Goal: Transaction & Acquisition: Obtain resource

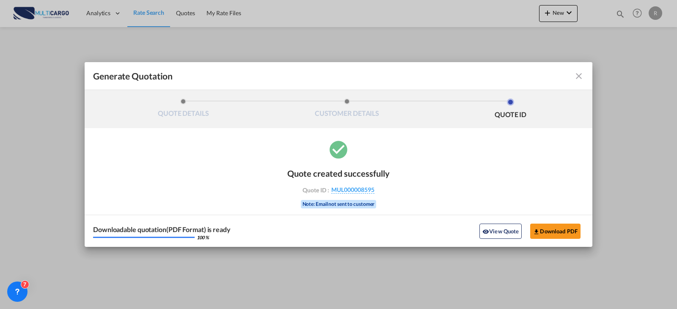
click at [581, 81] on md-icon "icon-close fg-AAA8AD cursor m-0" at bounding box center [579, 76] width 10 height 10
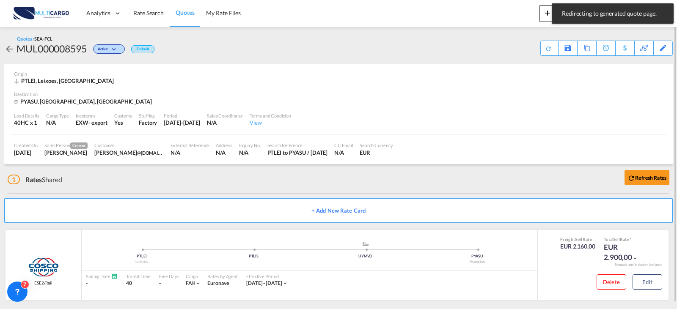
drag, startPoint x: 475, startPoint y: 50, endPoint x: 491, endPoint y: 44, distance: 17.1
click at [478, 49] on div "Quotes / SEA-FCL MUL000008595 Active Default Save As Template Copy Quote Set Re…" at bounding box center [338, 46] width 668 height 20
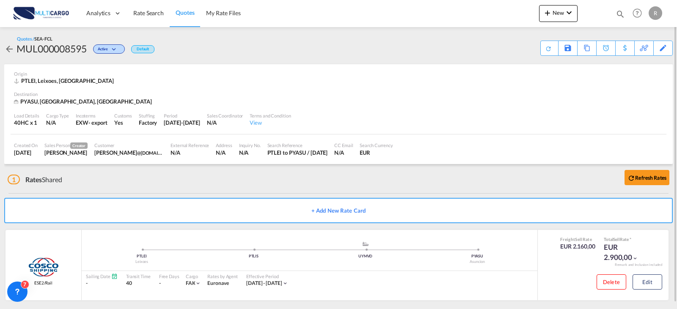
click at [620, 12] on md-icon "icon-magnify" at bounding box center [620, 13] width 9 height 9
click at [495, 15] on select "Quotes" at bounding box center [485, 13] width 40 height 15
select select "Quotes"
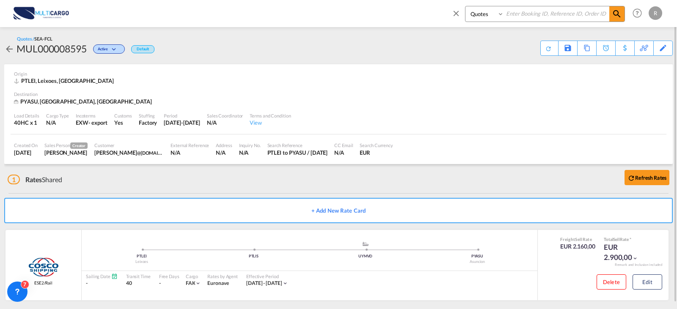
click at [465, 6] on select "Quotes" at bounding box center [485, 13] width 40 height 15
drag, startPoint x: 525, startPoint y: 16, endPoint x: 527, endPoint y: 7, distance: 9.2
click at [525, 16] on input at bounding box center [556, 13] width 105 height 15
type input "6941"
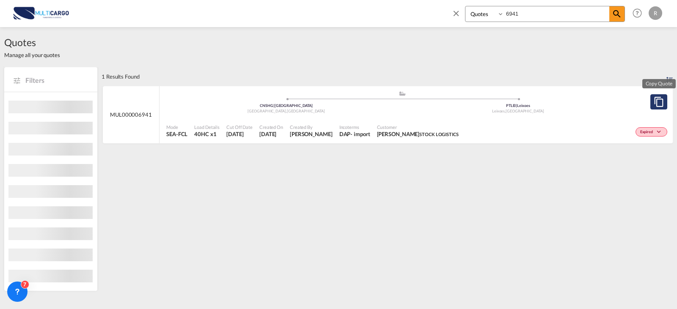
click at [655, 101] on md-icon "assets/icons/custom/copyQuote.svg" at bounding box center [659, 102] width 10 height 10
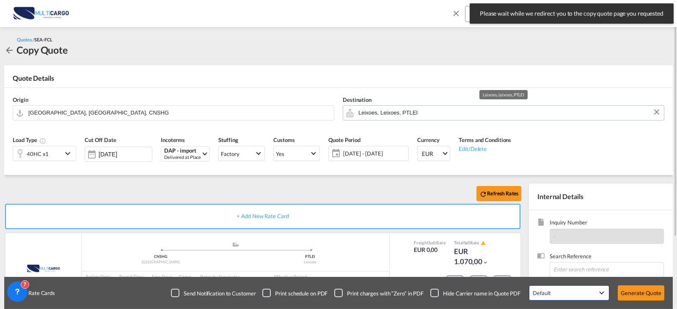
click at [412, 107] on input "Leixoes, Leixoes, PTLEI" at bounding box center [508, 112] width 301 height 15
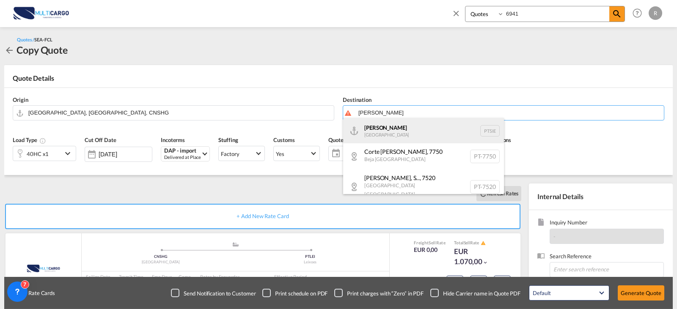
click at [377, 127] on div "[PERSON_NAME] [GEOGRAPHIC_DATA] PTSIE" at bounding box center [423, 130] width 161 height 25
type input "[PERSON_NAME], PTSIE"
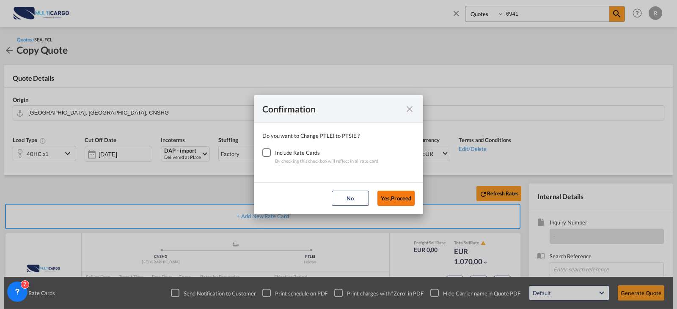
click at [409, 197] on button "Yes,Proceed" at bounding box center [395, 198] width 37 height 15
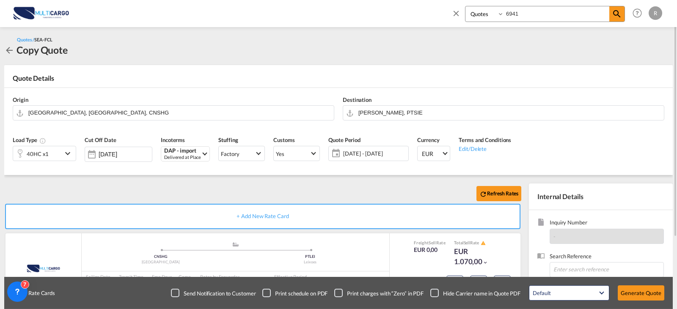
click at [391, 157] on span "[DATE] - [DATE]" at bounding box center [374, 154] width 63 height 8
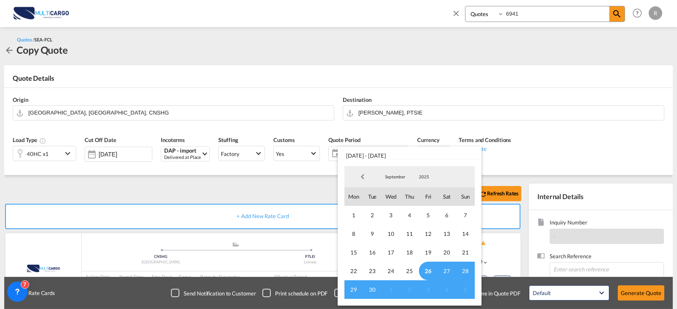
click at [431, 272] on span "26" at bounding box center [428, 271] width 19 height 19
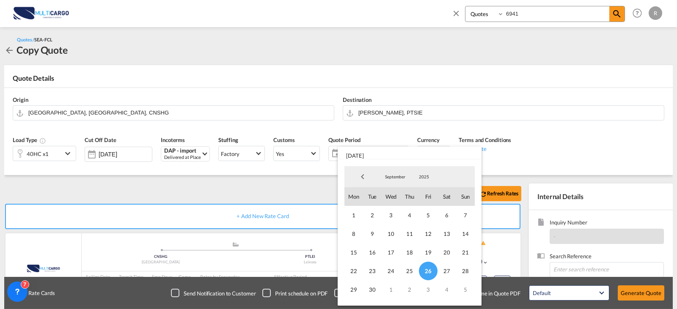
click at [390, 178] on span "September" at bounding box center [395, 177] width 27 height 6
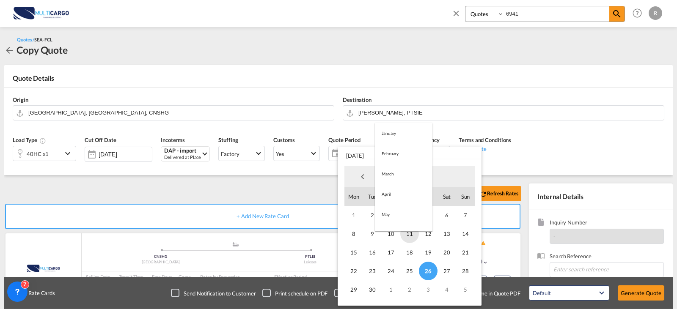
scroll to position [118, 0]
click at [403, 220] on md-option "November" at bounding box center [404, 218] width 58 height 20
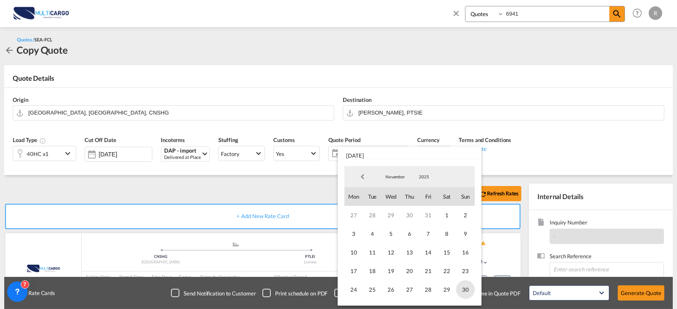
click at [464, 294] on span "30" at bounding box center [465, 289] width 19 height 19
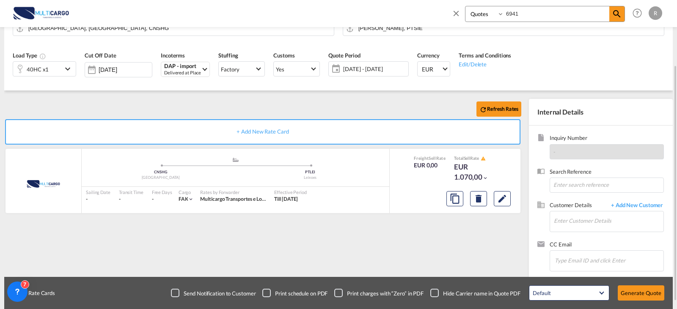
scroll to position [94, 0]
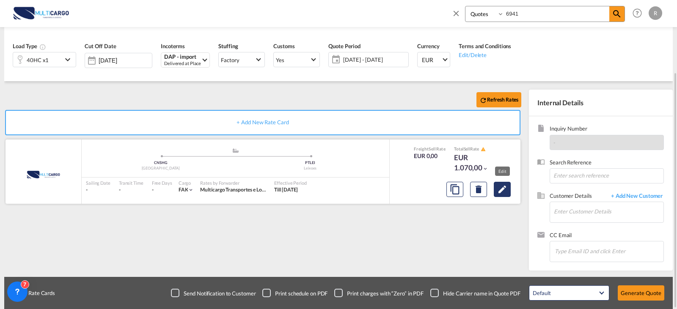
click at [501, 189] on md-icon "Edit" at bounding box center [502, 189] width 10 height 10
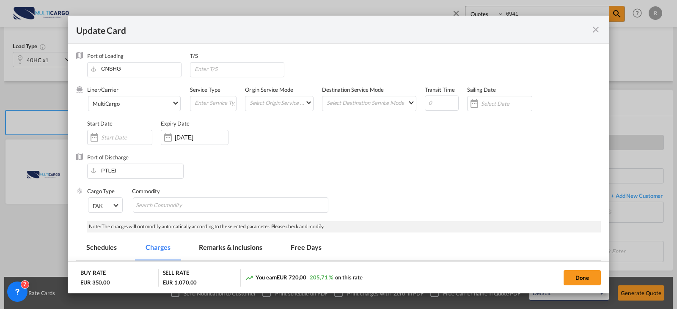
select select "per equipment"
select select "per_document"
select select "per container"
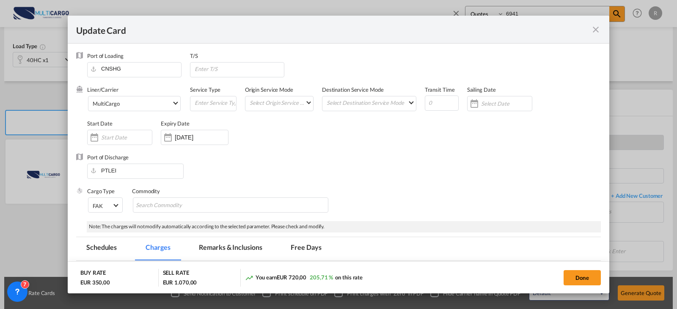
select select "per container"
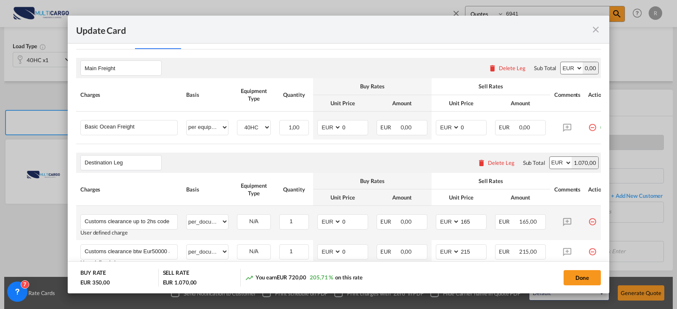
scroll to position [254, 0]
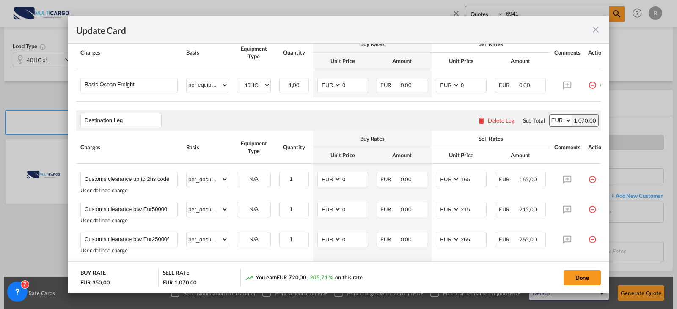
click at [591, 211] on md-icon "icon-minus-circle-outline red-400-fg" at bounding box center [592, 206] width 8 height 8
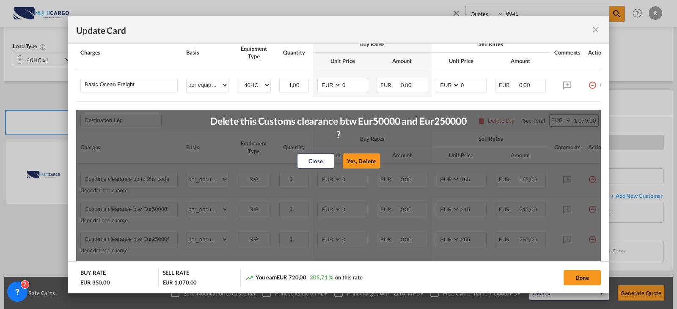
drag, startPoint x: 366, startPoint y: 168, endPoint x: 377, endPoint y: 170, distance: 11.3
click at [366, 168] on button "Yes, Delete" at bounding box center [361, 161] width 37 height 15
type input "Customs clearance btw Eur250000 and 499000"
type input "265"
type input "handling fee"
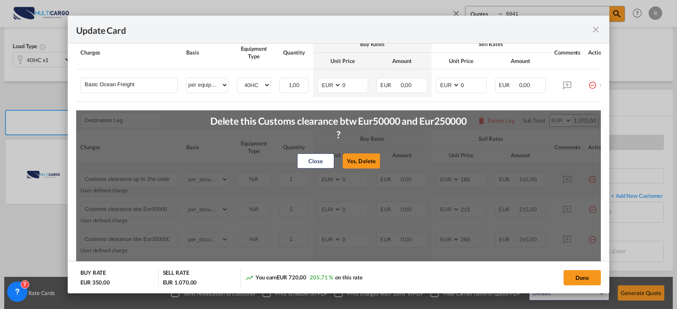
select select "per container"
type input "30"
type input "Delivery Cantanhede"
type input "350"
type input "395"
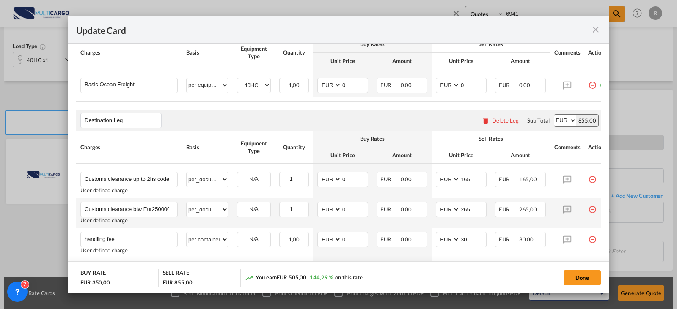
click at [591, 211] on md-icon "icon-minus-circle-outline red-400-fg" at bounding box center [592, 206] width 8 height 8
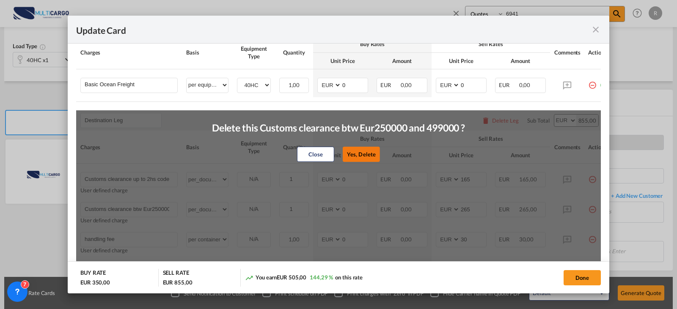
click at [357, 154] on button "Yes, Delete" at bounding box center [361, 154] width 37 height 15
type input "handling fee"
select select "per container"
type input "30"
type input "Delivery Cantanhede"
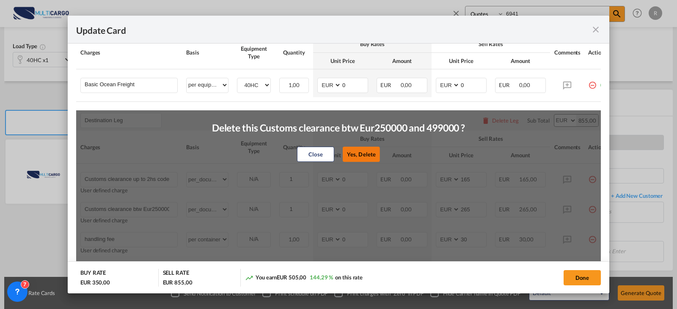
type input "350"
type input "395"
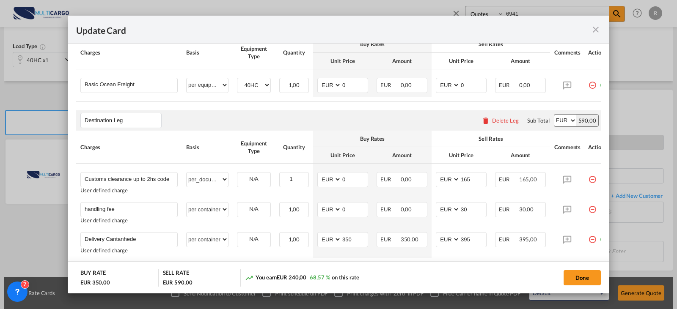
click at [594, 212] on md-dialog-content "Port of Loading CNSHG T/S Liner/Carrier MultiCargo Atlantic Container Line (ACL…" at bounding box center [338, 169] width 541 height 250
click at [590, 211] on md-icon "icon-minus-circle-outline red-400-fg" at bounding box center [592, 206] width 8 height 8
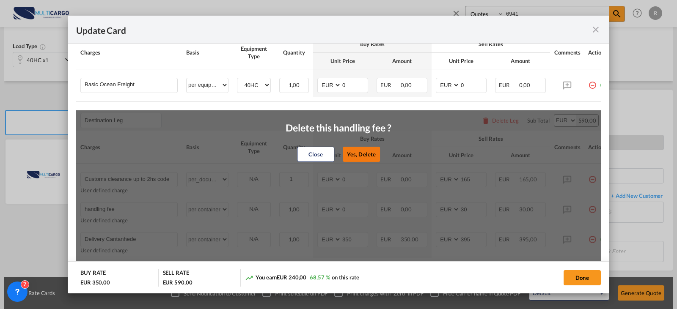
click at [360, 160] on button "Yes, Delete" at bounding box center [361, 154] width 37 height 15
type input "Delivery Cantanhede"
type input "350"
type input "395"
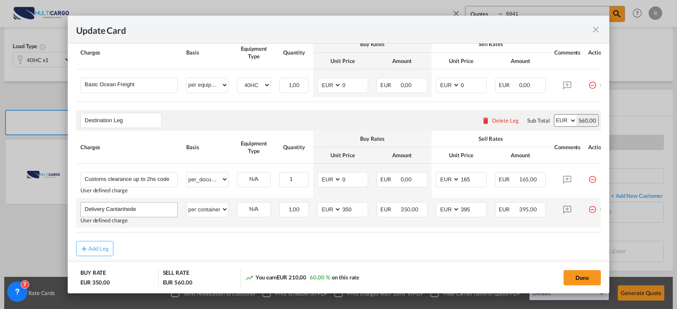
scroll to position [280, 0]
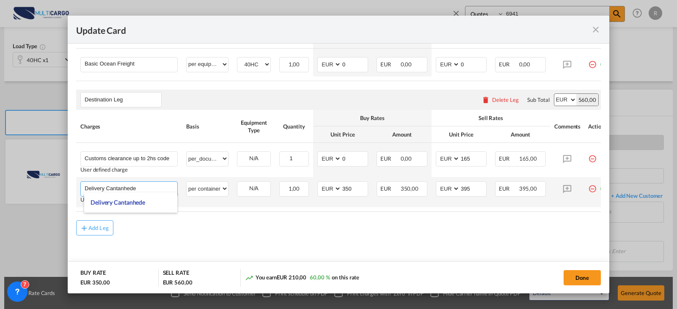
drag, startPoint x: 151, startPoint y: 185, endPoint x: 108, endPoint y: 187, distance: 43.6
click at [108, 187] on input "Delivery Cantanhede" at bounding box center [131, 188] width 93 height 13
type input "Delivery"
drag, startPoint x: 355, startPoint y: 188, endPoint x: 340, endPoint y: 186, distance: 15.8
click at [340, 186] on md-input-container "AED AFN ALL AMD ANG AOA ARS AUD AWG AZN BAM BBD BDT BGN BHD BIF BMD BND [PERSON…" at bounding box center [342, 188] width 51 height 15
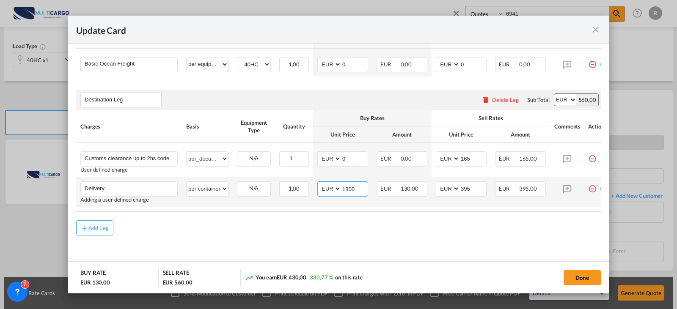
type input "1300"
type input "1425"
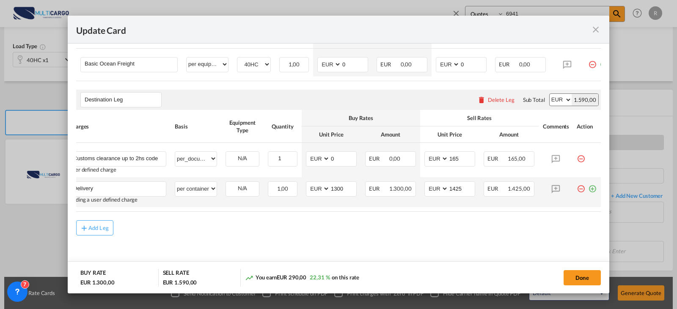
click at [588, 187] on md-icon "icon-plus-circle-outline green-400-fg" at bounding box center [592, 185] width 8 height 8
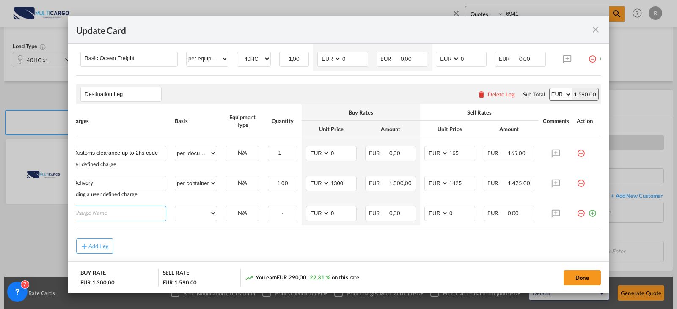
scroll to position [0, 8]
click at [106, 216] on input "Charge Name" at bounding box center [122, 212] width 93 height 13
paste input "Handling Fee"
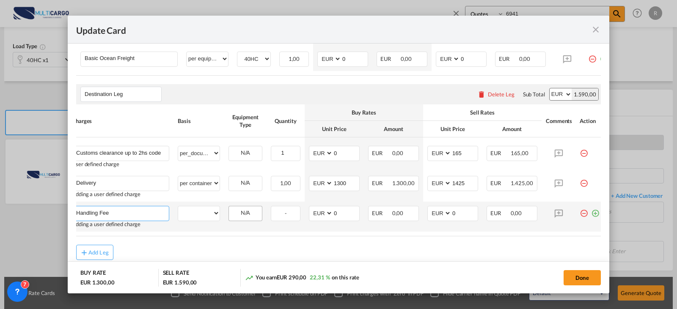
type input "Handling Fee"
click at [211, 214] on select "per equipment per container per B/L per shipping bill per shipment per pallet p…" at bounding box center [198, 213] width 41 height 14
select select "per container"
click at [178, 210] on select "per equipment per container per B/L per shipping bill per shipment per pallet p…" at bounding box center [198, 213] width 41 height 14
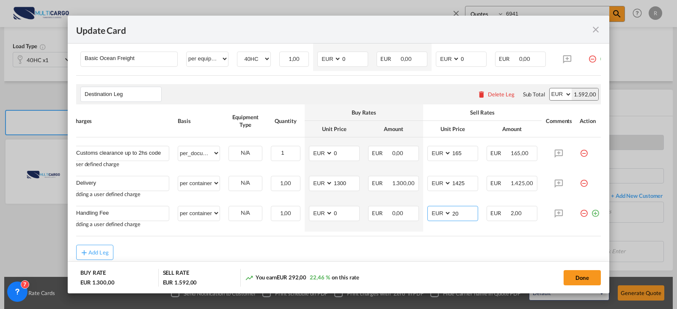
type input "20"
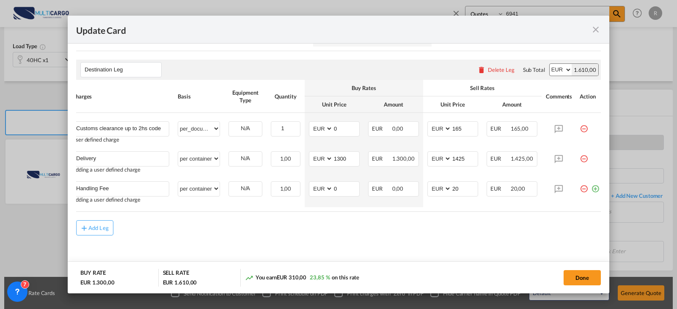
drag, startPoint x: 581, startPoint y: 282, endPoint x: 411, endPoint y: 235, distance: 176.4
click at [581, 282] on button "Done" at bounding box center [581, 277] width 37 height 15
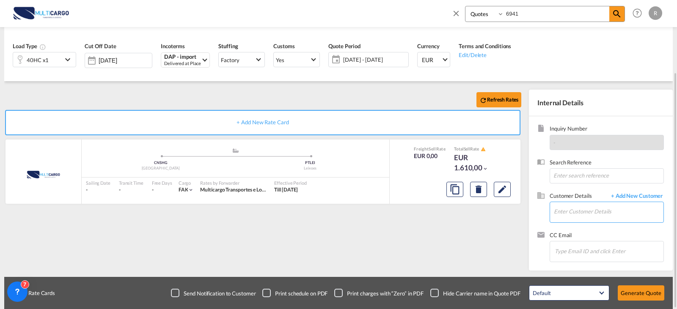
click at [601, 209] on input "Enter Customer Details" at bounding box center [609, 211] width 110 height 19
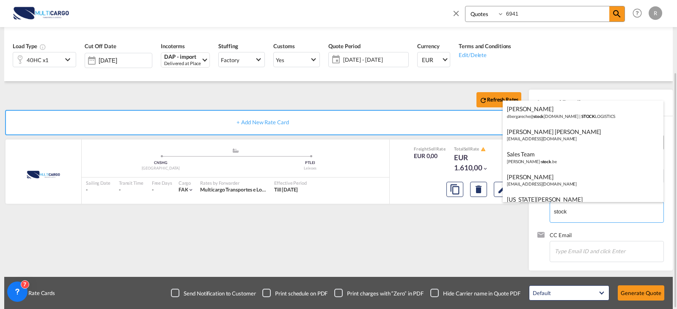
click at [585, 118] on div "[PERSON_NAME] dbergareche@ stock [DOMAIN_NAME] | STOCK LOGISTICS" at bounding box center [583, 112] width 161 height 23
type input "STOCK LOGISTICS, [PERSON_NAME], [EMAIL_ADDRESS][DOMAIN_NAME]"
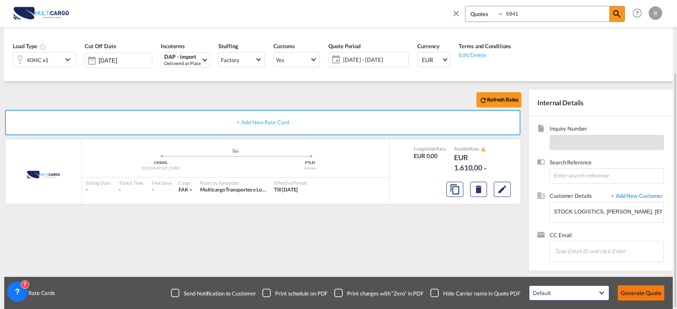
click at [635, 291] on button "Generate Quote" at bounding box center [641, 293] width 47 height 15
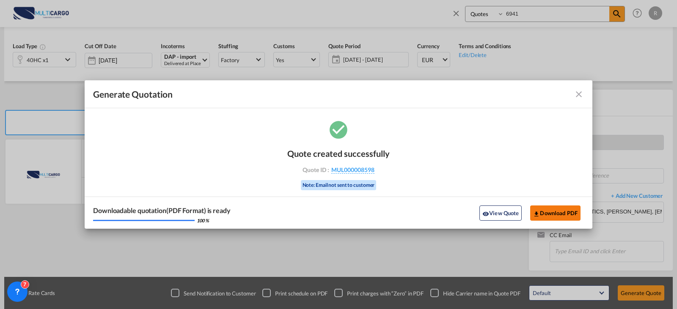
click at [567, 217] on button "Download PDF" at bounding box center [555, 213] width 50 height 15
click at [580, 96] on md-icon "icon-close fg-AAA8AD cursor m-0" at bounding box center [579, 94] width 10 height 10
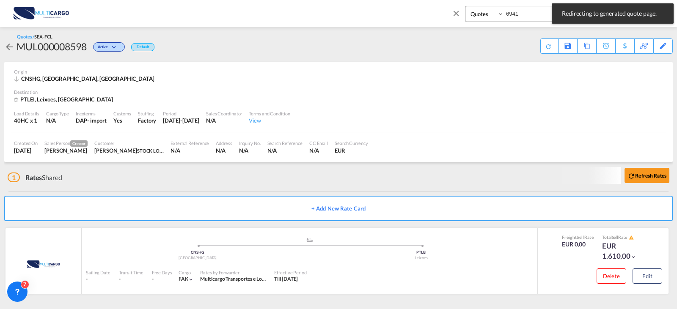
scroll to position [2, 0]
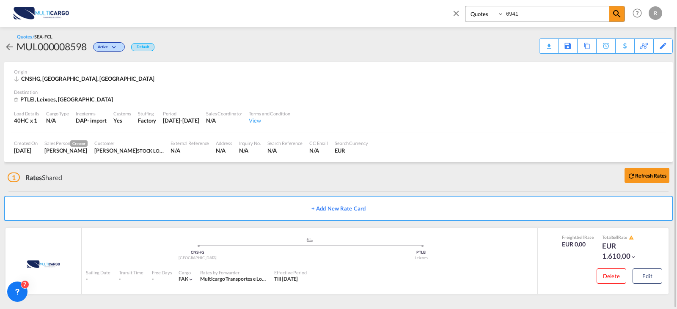
click at [454, 15] on md-icon "icon-close" at bounding box center [455, 12] width 9 height 9
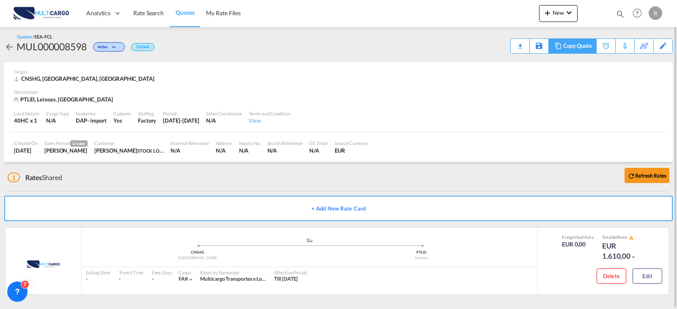
click at [560, 49] on md-icon at bounding box center [558, 46] width 10 height 6
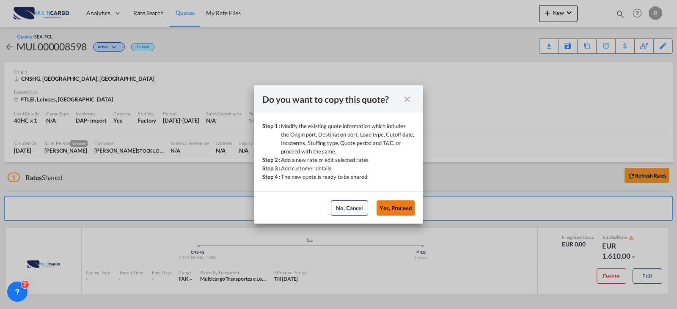
click at [394, 204] on button "Yes, Proceed" at bounding box center [396, 208] width 38 height 15
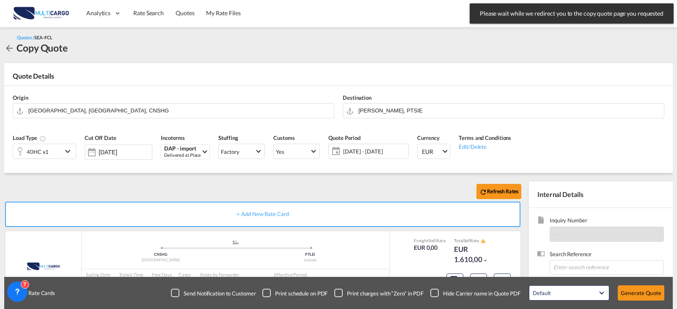
scroll to position [94, 0]
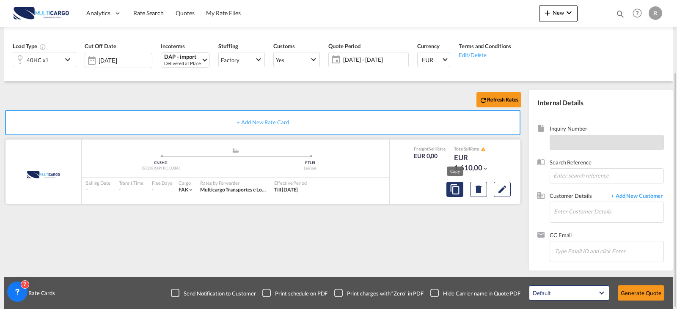
click at [460, 188] on button "Copy" at bounding box center [454, 189] width 17 height 15
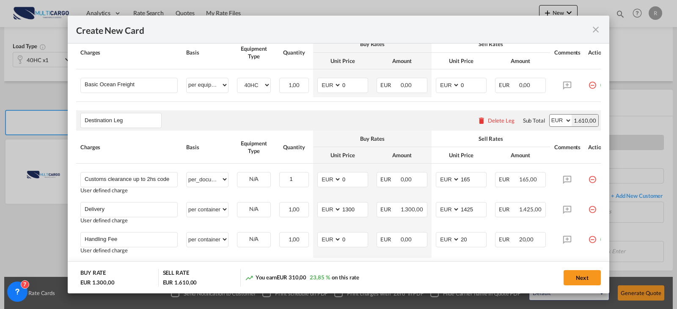
scroll to position [296, 0]
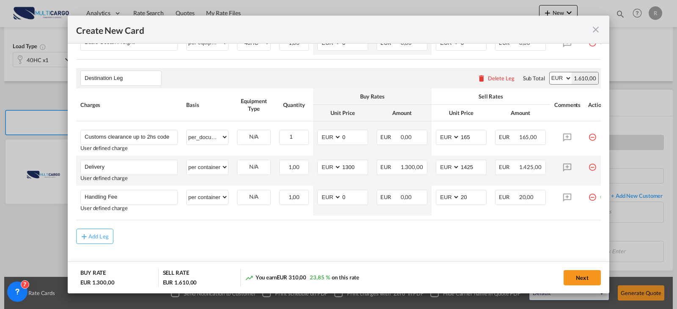
click at [591, 168] on md-icon "icon-minus-circle-outline red-400-fg" at bounding box center [592, 164] width 8 height 8
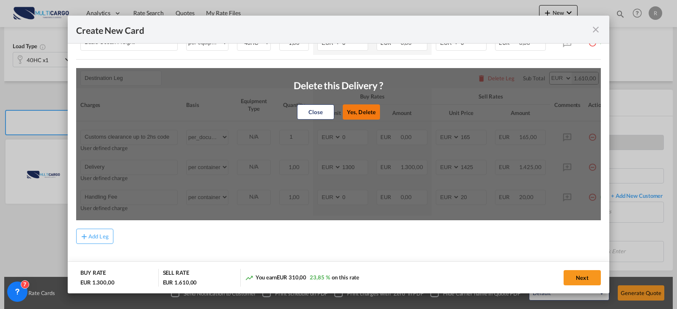
click at [368, 120] on button "Yes, Delete" at bounding box center [361, 111] width 37 height 15
type input "Handling Fee"
type input "0"
type input "20"
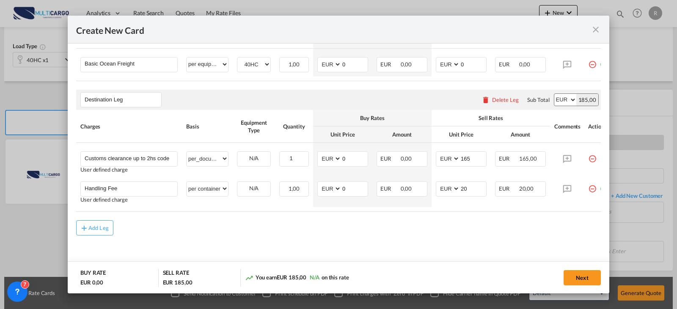
scroll to position [0, 18]
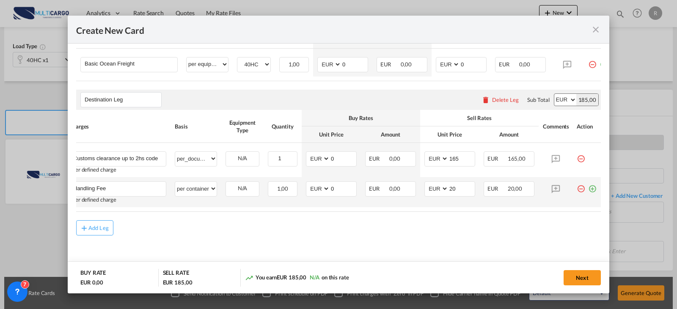
click at [588, 186] on md-icon "icon-plus-circle-outline green-400-fg" at bounding box center [592, 185] width 8 height 8
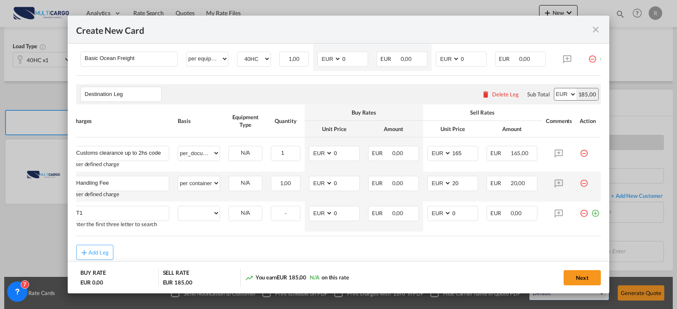
type input "T1"
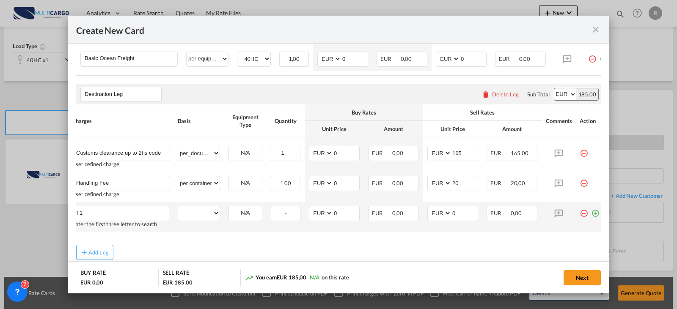
click at [220, 216] on td "per equipment per container per B/L per shipping bill per shipment per pallet p…" at bounding box center [198, 217] width 51 height 30
click at [210, 216] on select "per equipment per container per B/L per shipping bill per shipment per pallet p…" at bounding box center [198, 213] width 41 height 14
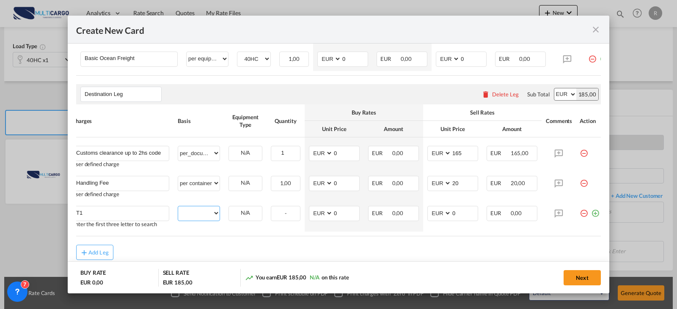
select select "per container"
click at [178, 210] on select "per equipment per container per B/L per shipping bill per shipment per pallet p…" at bounding box center [198, 213] width 41 height 14
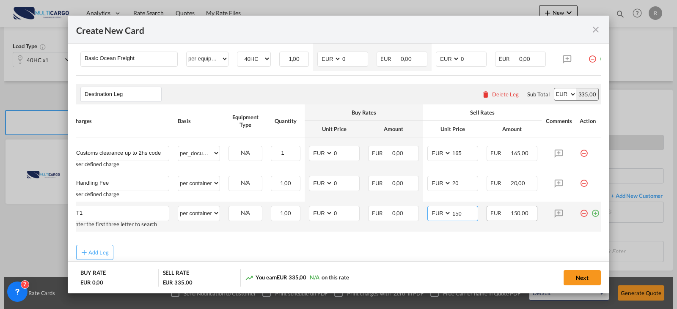
type input "1500"
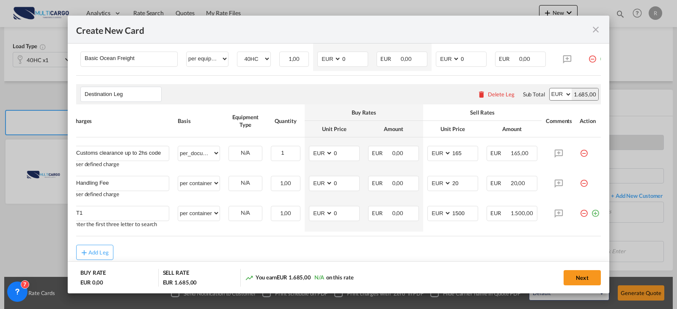
click at [595, 217] on md-dialog-content "Port of Loading CNSHG T/S Liner/Carrier MultiCargo Atlantic Container Line (ACL…" at bounding box center [338, 169] width 541 height 250
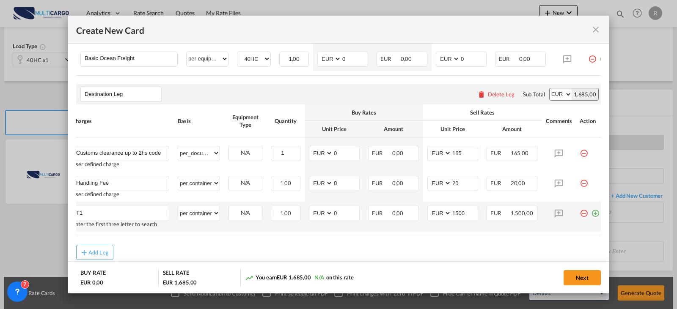
click at [594, 214] on md-icon "icon-plus-circle-outline green-400-fg" at bounding box center [595, 210] width 8 height 8
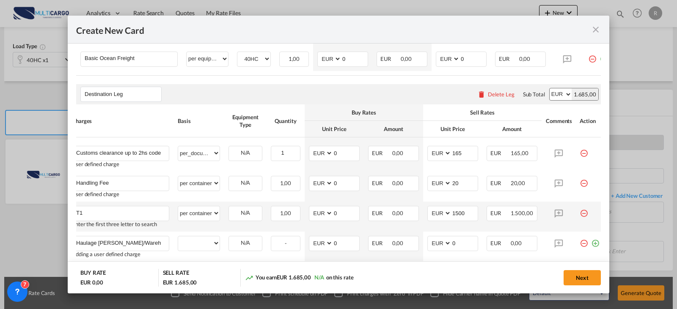
type input "Haulage [PERSON_NAME]/Warehouse"
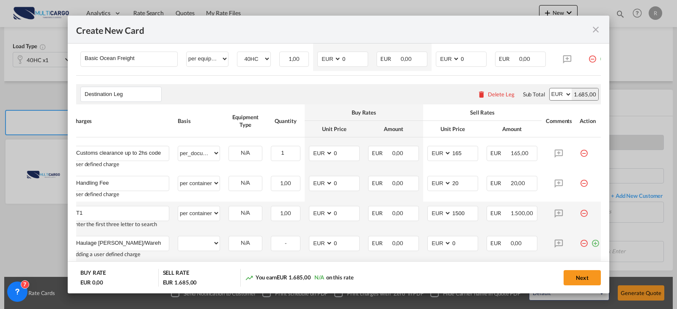
click at [220, 247] on td "per equipment per container per B/L per shipping bill per shipment per pallet p…" at bounding box center [198, 247] width 51 height 30
click at [211, 249] on select "per equipment per container per B/L per shipping bill per shipment per pallet p…" at bounding box center [198, 243] width 41 height 14
select select "per container"
click at [178, 240] on select "per equipment per container per B/L per shipping bill per shipment per pallet p…" at bounding box center [198, 243] width 41 height 14
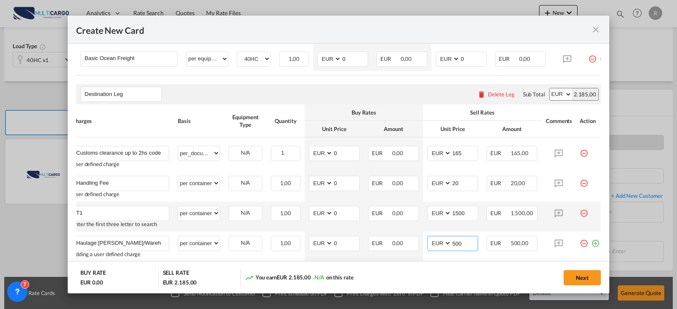
type input "500"
click at [597, 247] on md-dialog-content "Port of Loading CNSHG T/S Liner/Carrier MultiCargo Atlantic Container Line (ACL…" at bounding box center [338, 169] width 541 height 250
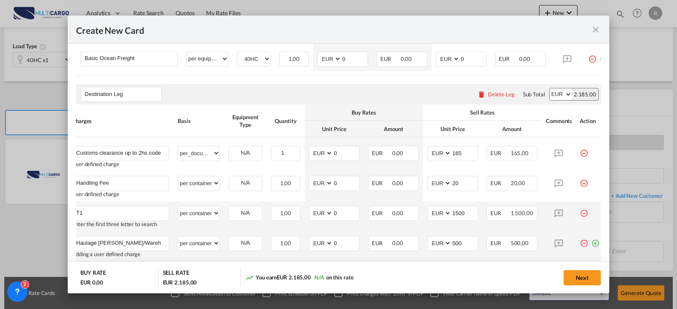
click at [593, 245] on md-icon "icon-plus-circle-outline green-400-fg" at bounding box center [595, 240] width 8 height 8
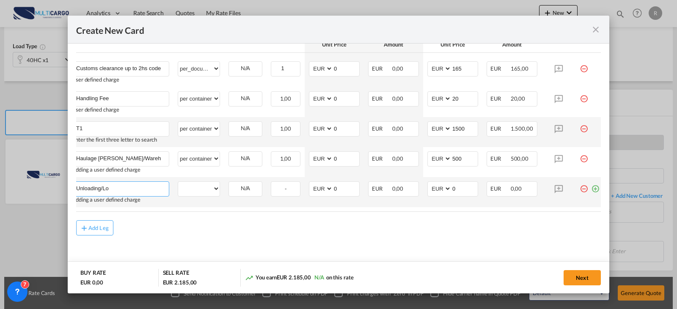
click at [158, 188] on input "Unloading/Lo" at bounding box center [122, 188] width 93 height 13
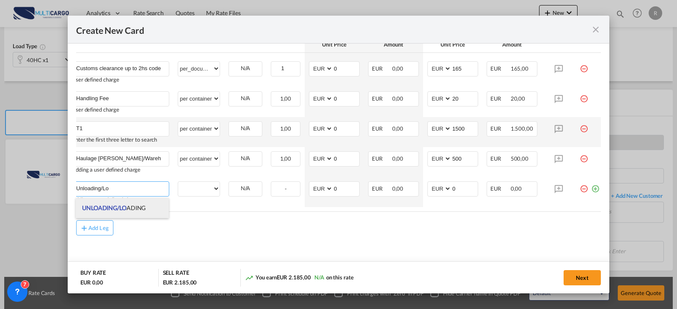
click at [145, 212] on li "UNLOADING/LO ADING" at bounding box center [122, 208] width 93 height 20
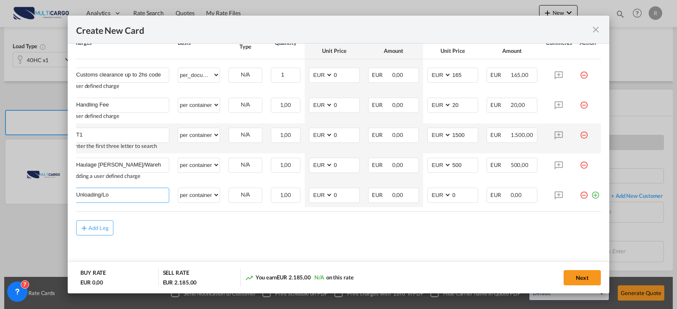
type input "UNLOADING/LOADING"
select select "per container"
type input "180"
click at [593, 193] on md-icon "icon-plus-circle-outline green-400-fg" at bounding box center [595, 192] width 8 height 8
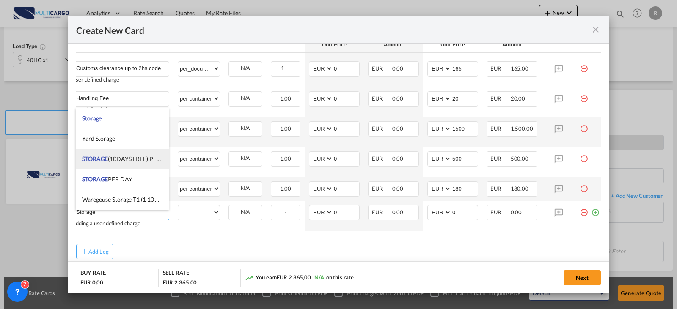
click at [144, 159] on span "STORAGE (10DAYS FREE) PER PLT/DAY" at bounding box center [133, 158] width 103 height 7
type input "STORAGE (10DAYS FREE) PER PLT/DAY"
select select "per pallet"
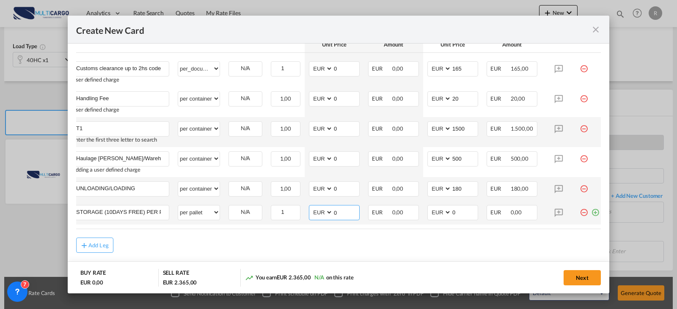
drag, startPoint x: 338, startPoint y: 218, endPoint x: 325, endPoint y: 217, distance: 13.1
click at [325, 217] on md-input-container "AED AFN ALL AMD ANG AOA ARS AUD AWG AZN BAM BBD BDT BGN BHD BIF BMD BND BOB BRL…" at bounding box center [334, 212] width 51 height 15
type input "0.42"
type input "2"
type input "0.75"
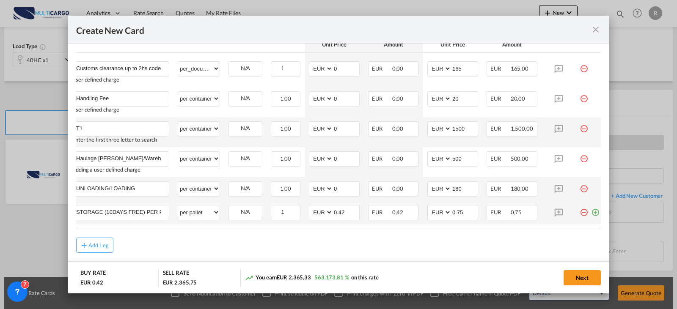
click at [593, 214] on md-icon "icon-plus-circle-outline green-400-fg" at bounding box center [595, 209] width 8 height 8
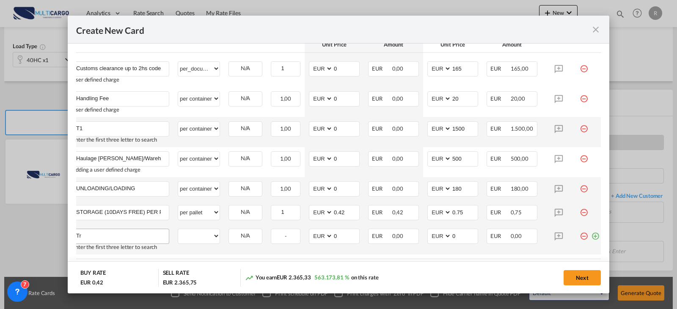
type input "T"
click at [113, 241] on input "DELIVERY TRUK" at bounding box center [122, 235] width 93 height 13
type input "DELIVERY TRUCK"
click at [204, 243] on select "per equipment per container per B/L per shipping bill per shipment per pallet p…" at bounding box center [198, 236] width 41 height 14
select select "per container"
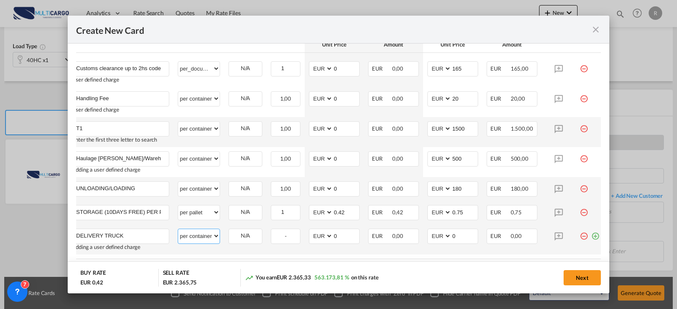
click at [178, 234] on select "per equipment per container per B/L per shipping bill per shipment per pallet p…" at bounding box center [198, 236] width 41 height 14
click at [476, 242] on input "1050" at bounding box center [464, 235] width 26 height 13
type input "1075"
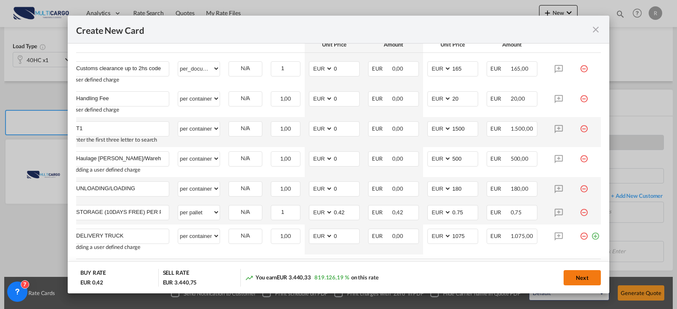
click at [586, 278] on button "Next" at bounding box center [581, 277] width 37 height 15
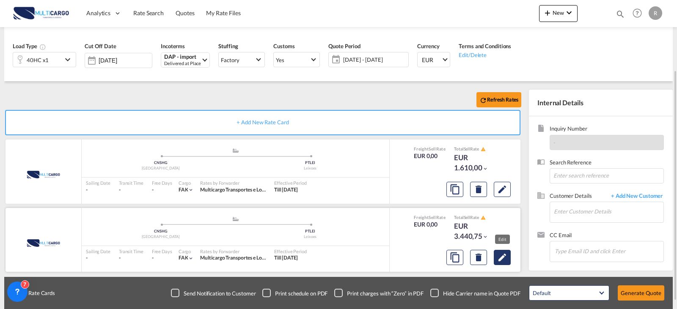
click at [505, 257] on md-icon "Edit" at bounding box center [502, 258] width 10 height 10
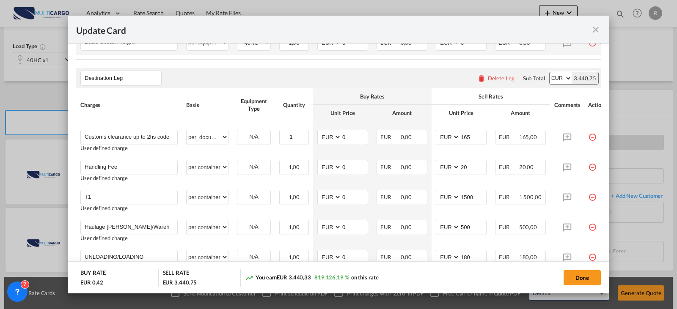
scroll to position [338, 0]
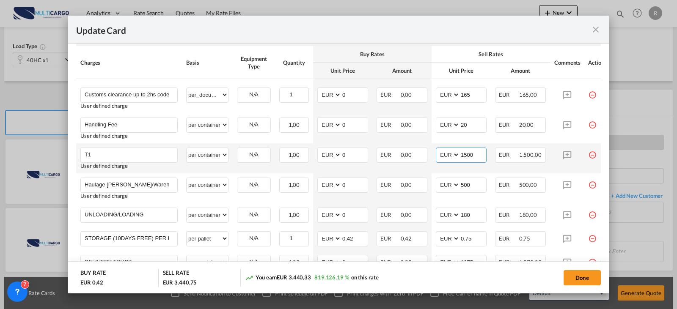
click at [478, 161] on input "1500" at bounding box center [473, 154] width 26 height 13
type input "150"
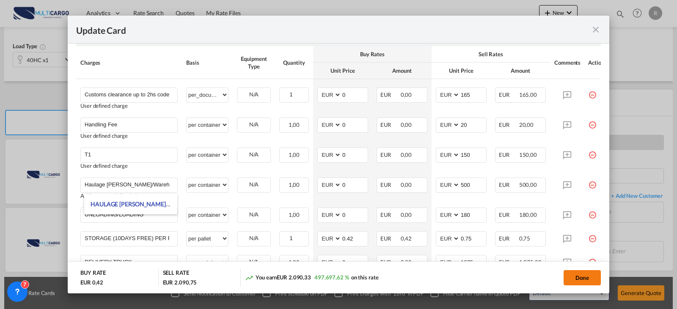
click at [588, 283] on button "Done" at bounding box center [581, 277] width 37 height 15
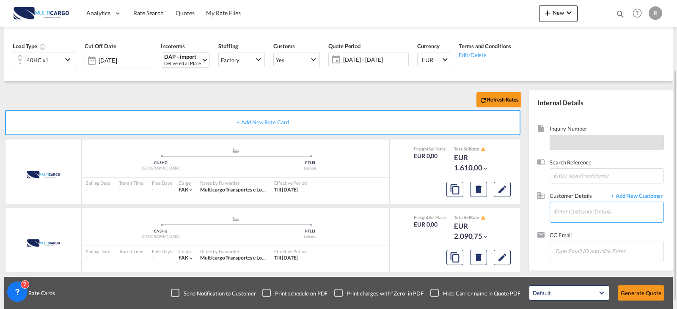
click at [611, 213] on input "Enter Customer Details" at bounding box center [609, 211] width 110 height 19
click at [506, 258] on md-icon "Edit" at bounding box center [502, 258] width 10 height 10
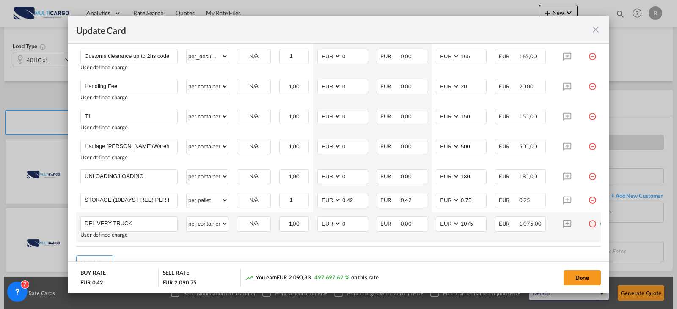
scroll to position [419, 0]
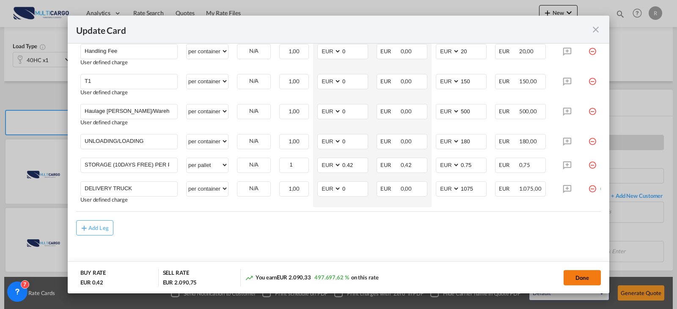
click at [585, 280] on button "Done" at bounding box center [581, 277] width 37 height 15
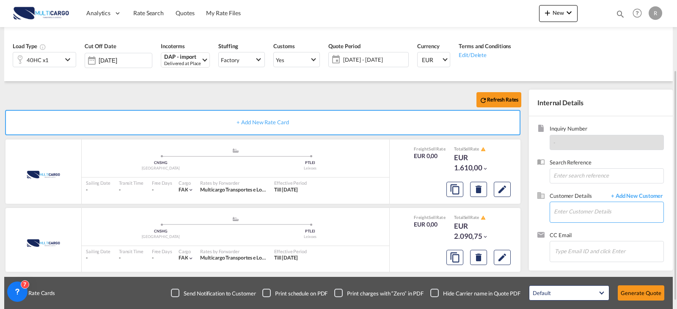
click at [585, 215] on input "Enter Customer Details" at bounding box center [609, 211] width 110 height 19
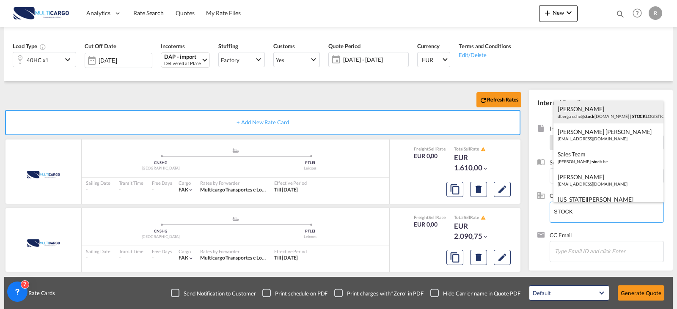
click at [620, 115] on div "[PERSON_NAME] dbergareche@ stock [DOMAIN_NAME] | STOCK LOGISTICS" at bounding box center [608, 112] width 110 height 23
type input "STOCK LOGISTICS, [PERSON_NAME], [EMAIL_ADDRESS][DOMAIN_NAME]"
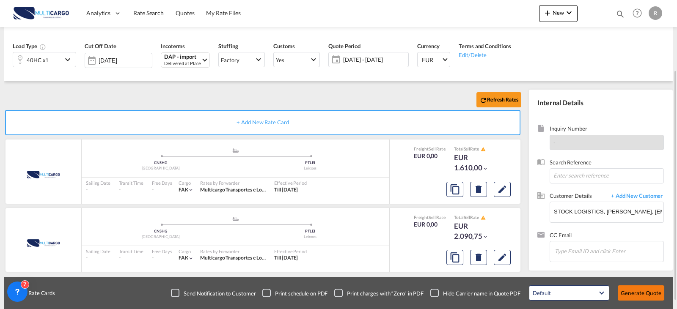
click at [648, 299] on button "Generate Quote" at bounding box center [641, 293] width 47 height 15
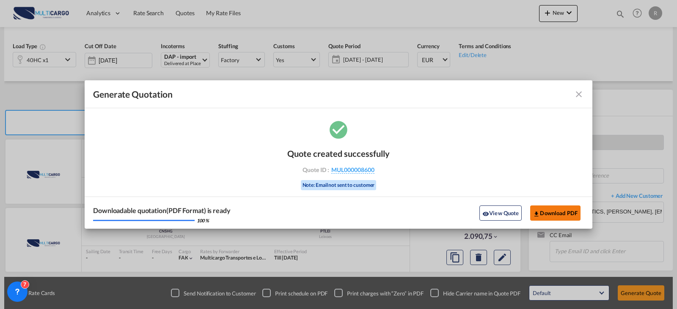
click at [566, 212] on button "Download PDF" at bounding box center [555, 213] width 50 height 15
